Goal: Check status: Check status

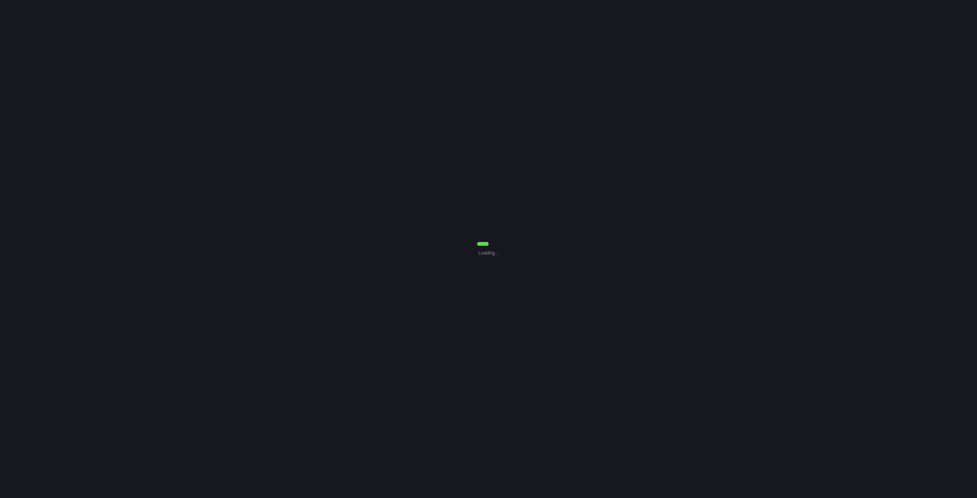
select select "7"
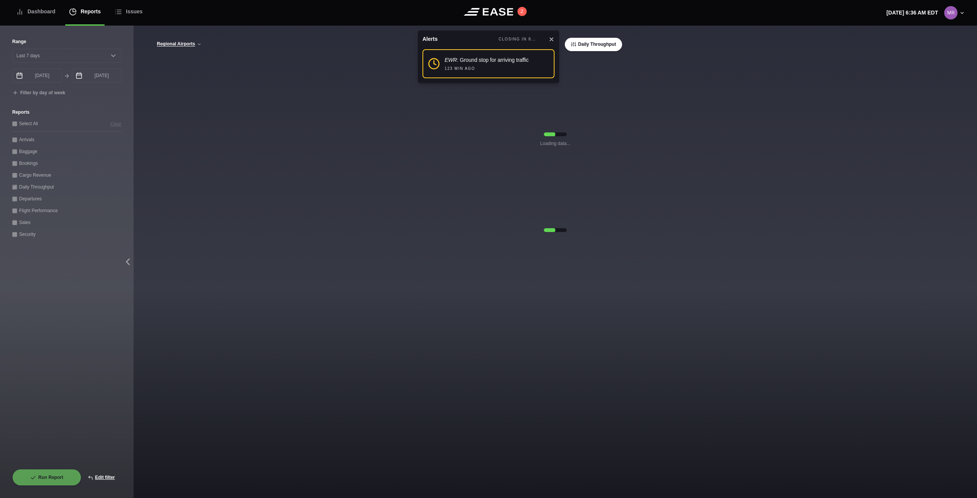
click at [551, 39] on icon at bounding box center [551, 39] width 3 height 3
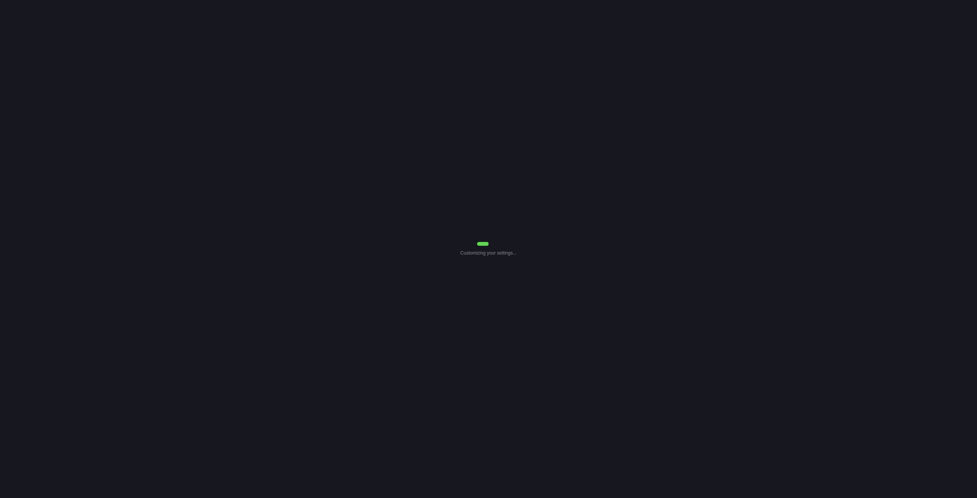
select select "7"
